Goal: Transaction & Acquisition: Purchase product/service

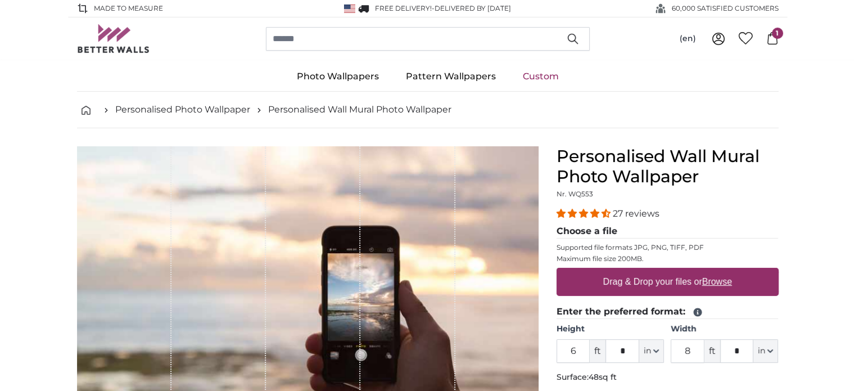
drag, startPoint x: 583, startPoint y: 350, endPoint x: 561, endPoint y: 345, distance: 22.5
click at [561, 345] on input "6" at bounding box center [574, 351] width 34 height 24
type input "9"
drag, startPoint x: 693, startPoint y: 355, endPoint x: 679, endPoint y: 355, distance: 14.1
click at [679, 355] on input "8" at bounding box center [688, 351] width 34 height 24
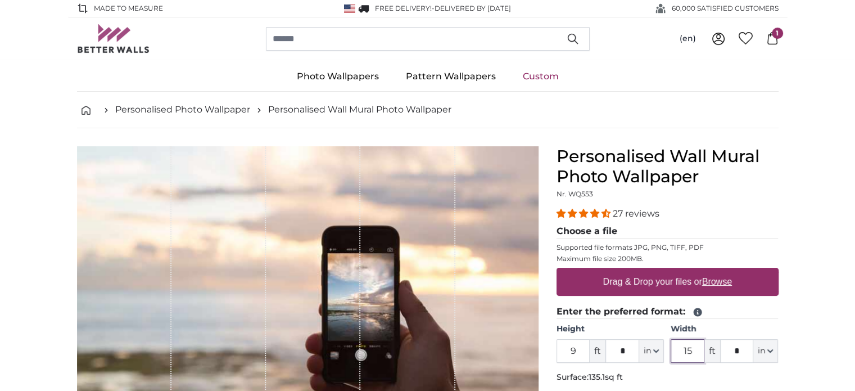
type input "15"
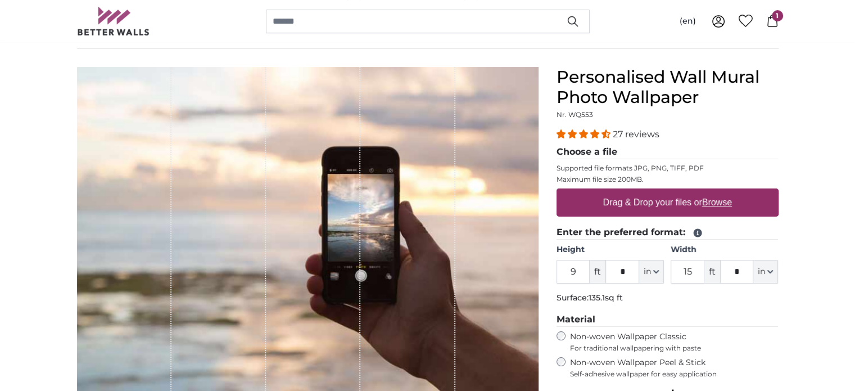
scroll to position [169, 0]
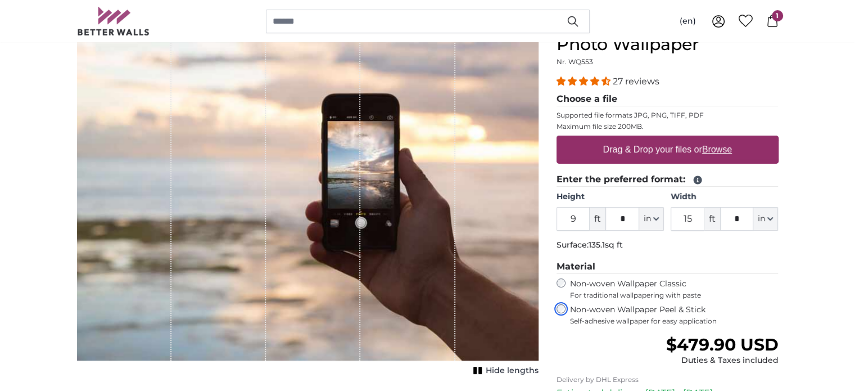
scroll to position [112, 0]
